Goal: Information Seeking & Learning: Learn about a topic

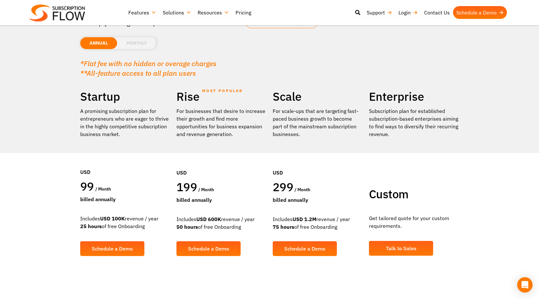
scroll to position [64, 0]
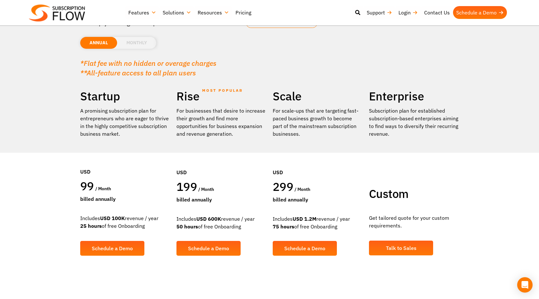
drag, startPoint x: 214, startPoint y: 188, endPoint x: 174, endPoint y: 186, distance: 39.8
click at [174, 186] on div "Rise MOST POPULAR For businesses that desire to increase their growth and find …" at bounding box center [221, 177] width 96 height 177
